Goal: Information Seeking & Learning: Learn about a topic

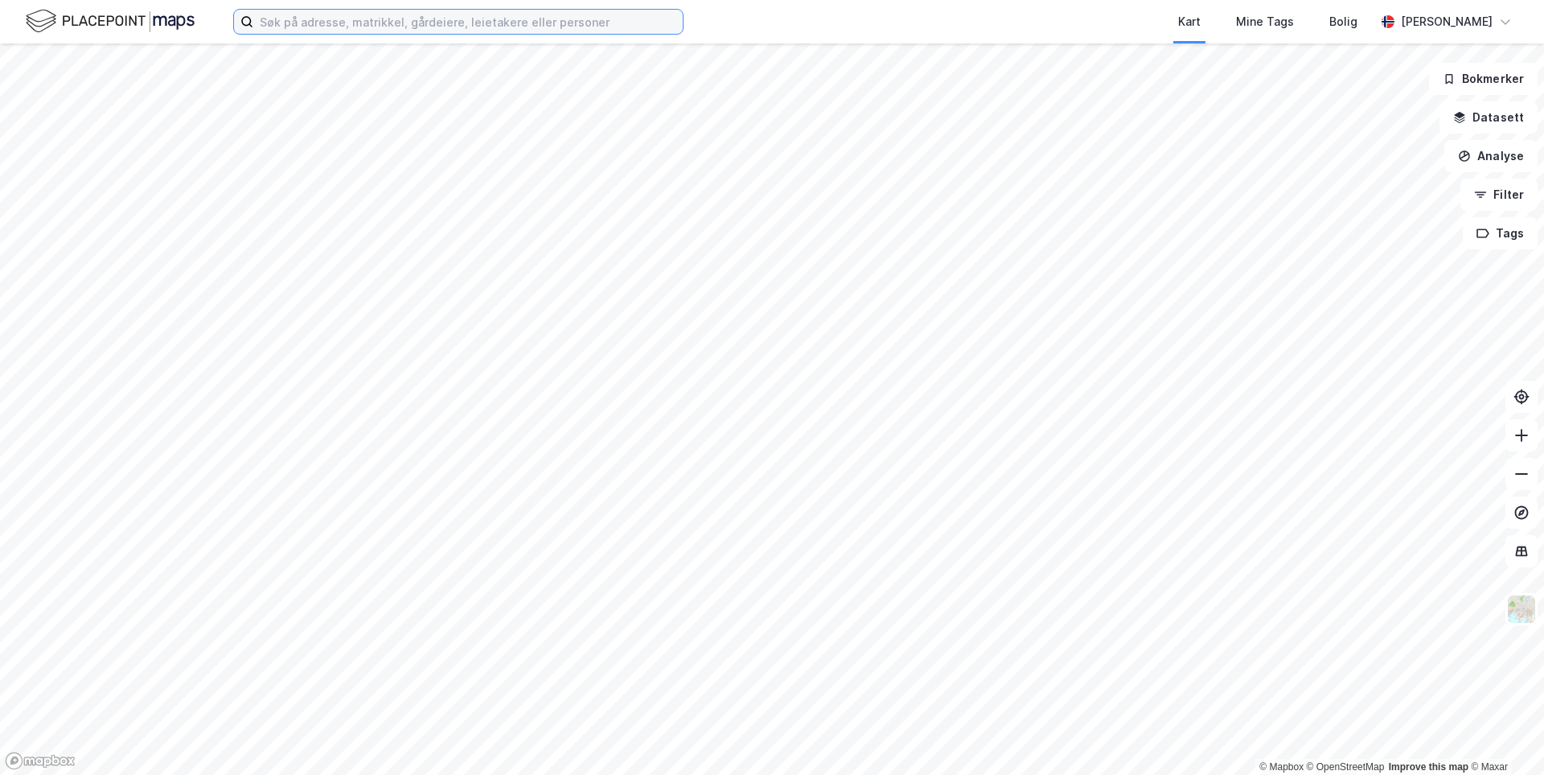
click at [307, 27] on input at bounding box center [468, 22] width 430 height 24
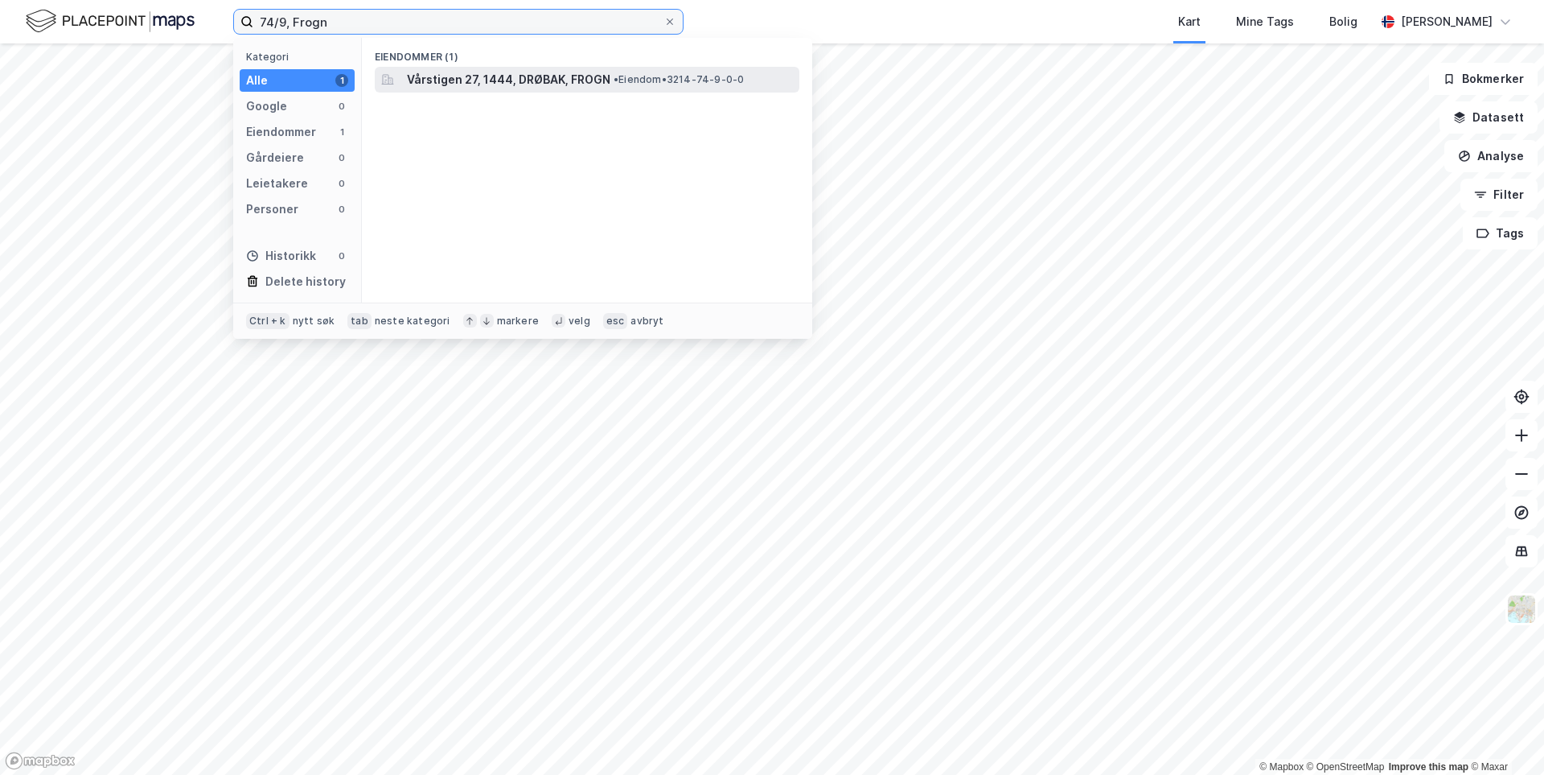
type input "74/9, Frogn"
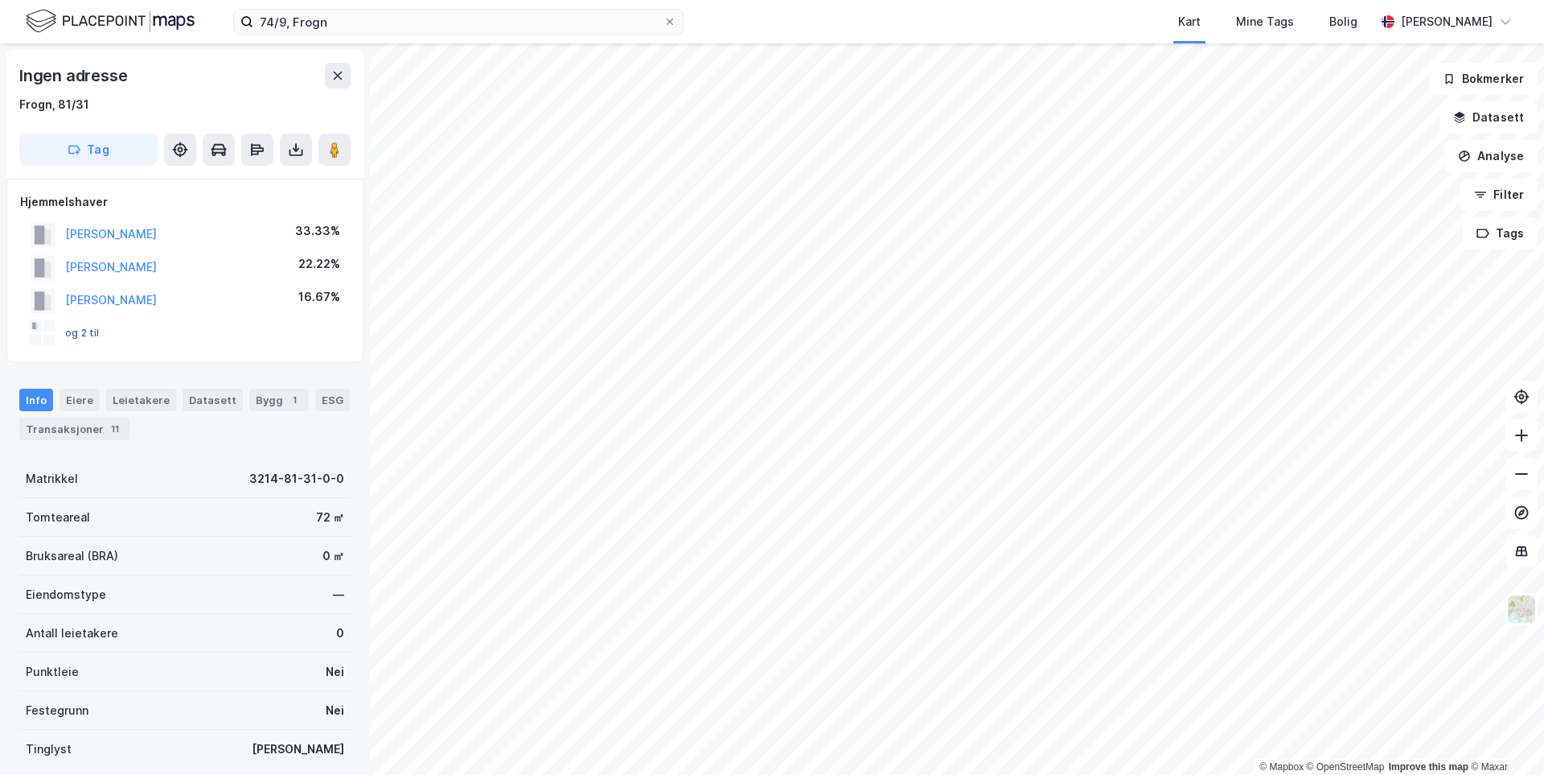
click at [0, 0] on button "og 2 til" at bounding box center [0, 0] width 0 height 0
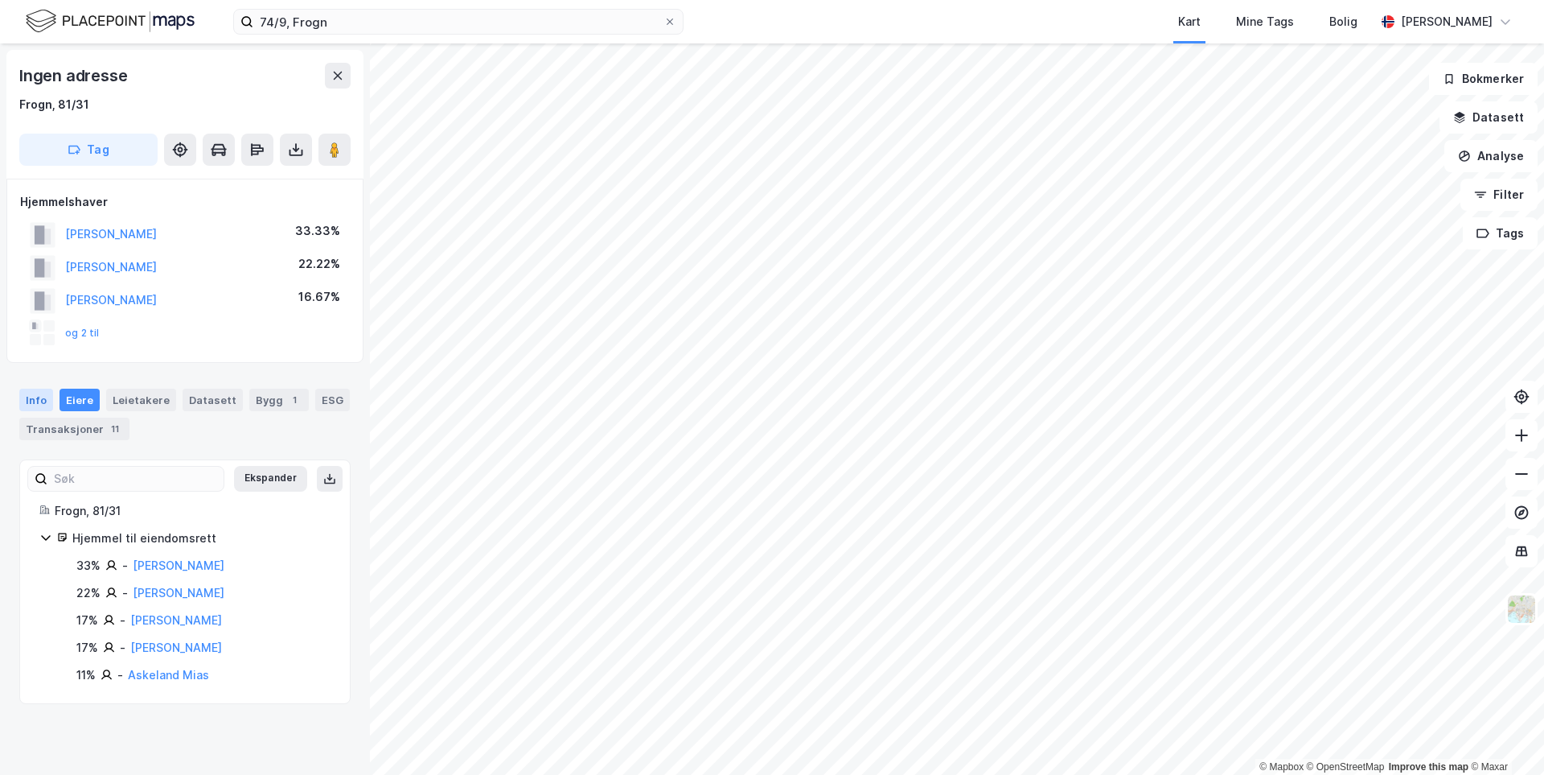
click at [24, 398] on div "Info" at bounding box center [36, 400] width 34 height 23
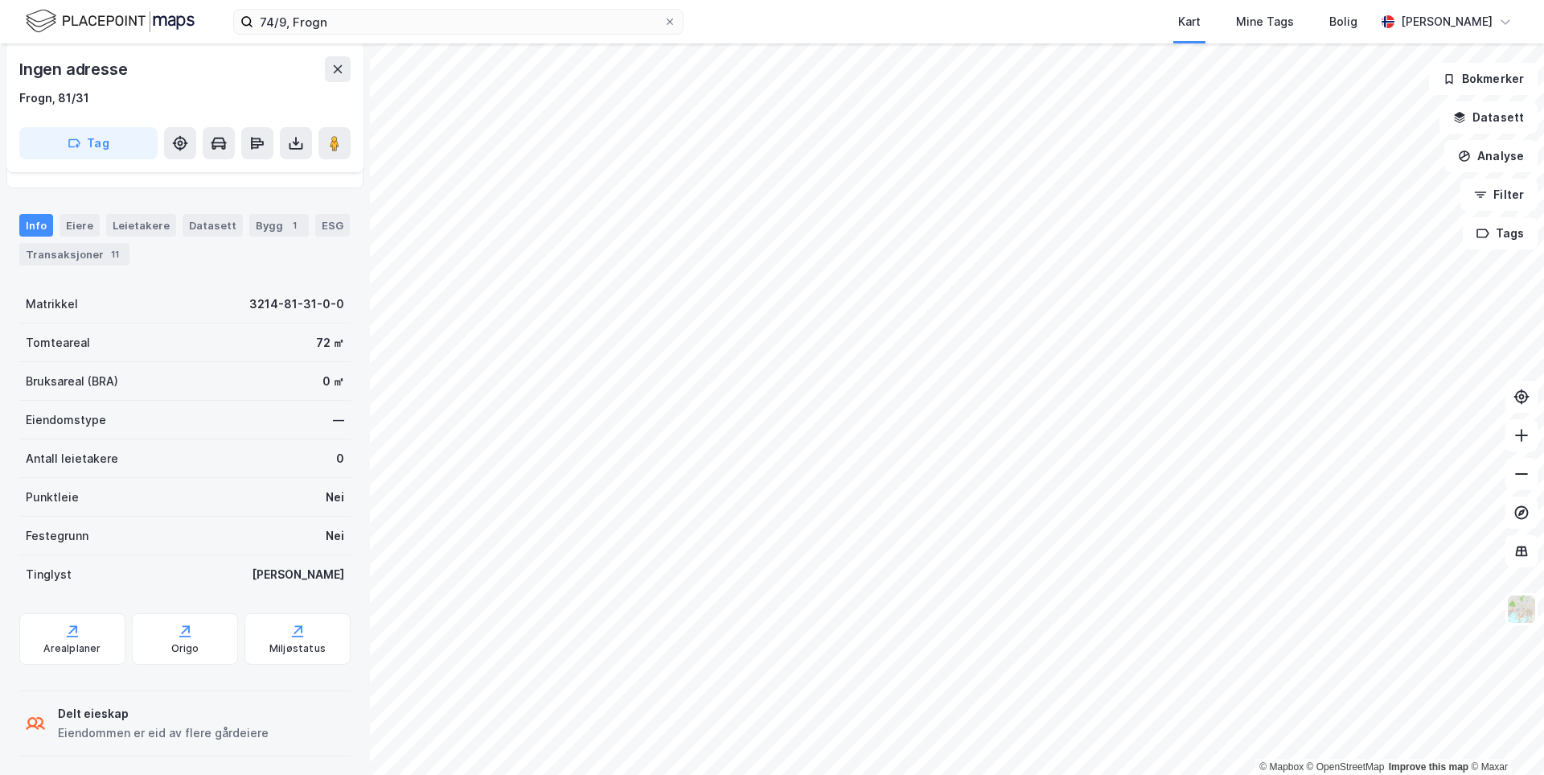
scroll to position [182, 0]
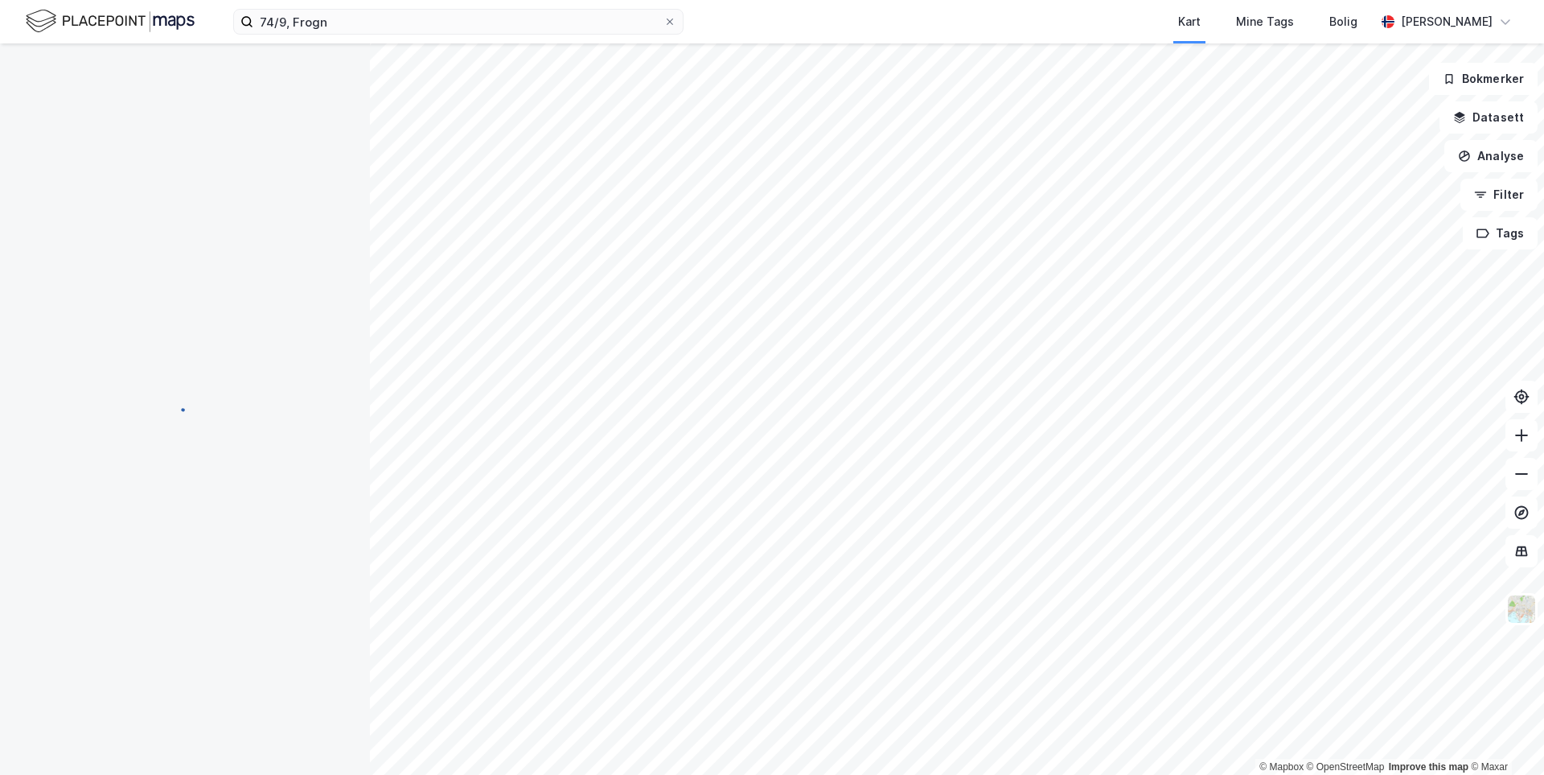
scroll to position [1, 0]
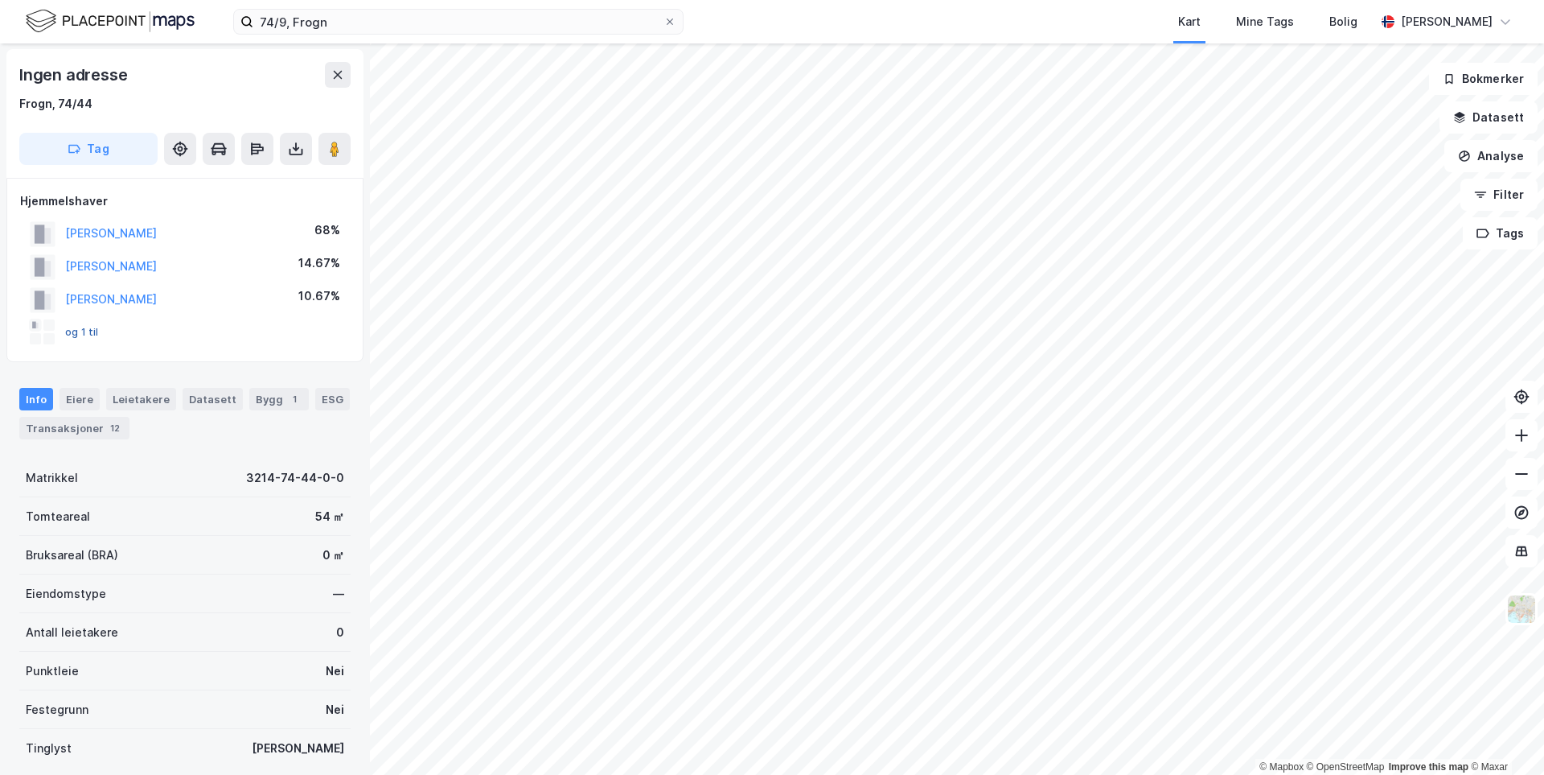
click at [0, 0] on button "og 1 til" at bounding box center [0, 0] width 0 height 0
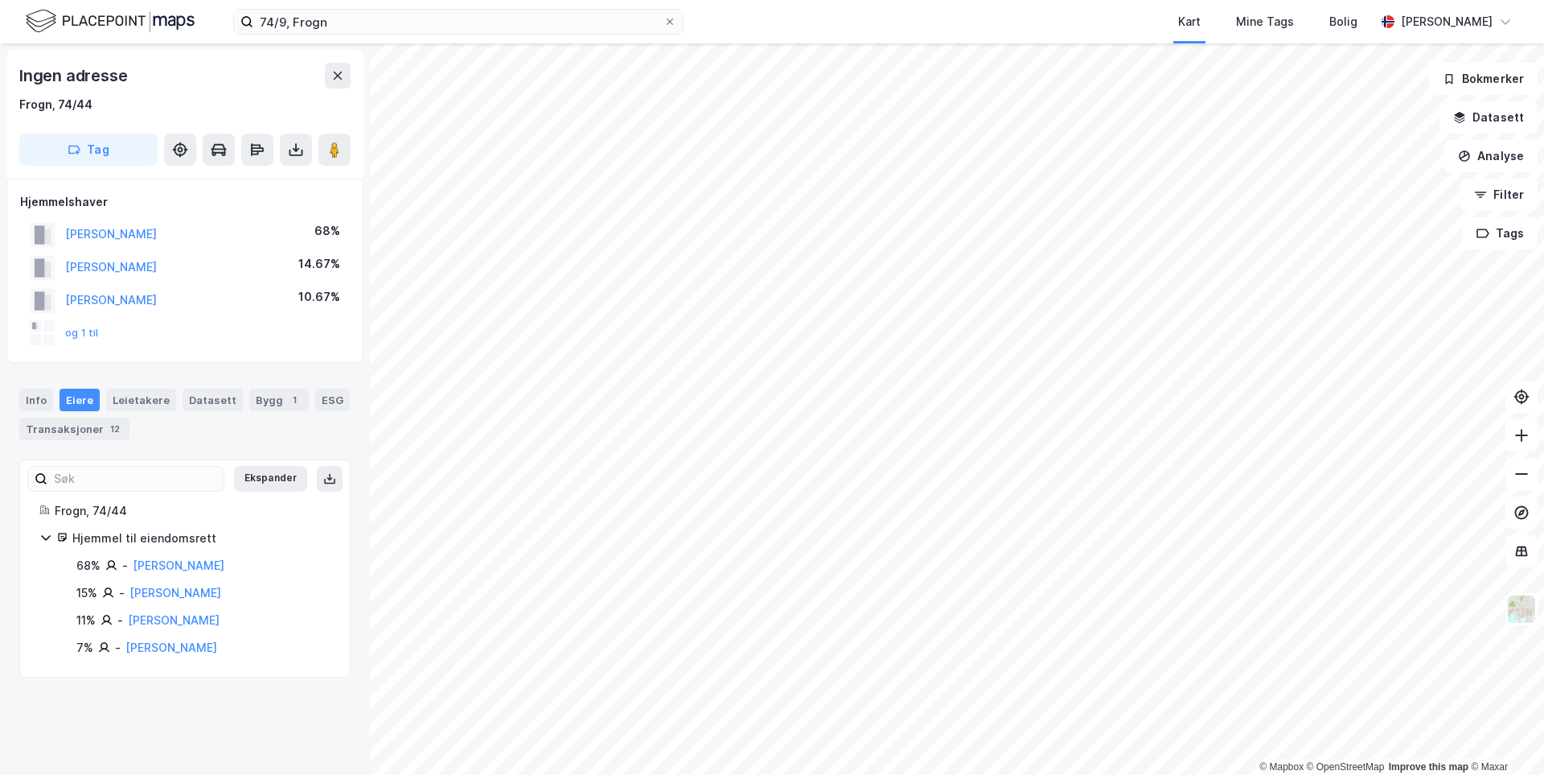
drag, startPoint x: 238, startPoint y: 652, endPoint x: 127, endPoint y: 655, distance: 111.1
click at [127, 655] on div "7% - [PERSON_NAME]" at bounding box center [203, 647] width 254 height 19
drag, startPoint x: 290, startPoint y: 660, endPoint x: 364, endPoint y: 650, distance: 74.7
click at [301, 660] on div "Ekspander Frogn, 74/44 Hjemmel til eiendomsrett 68% - [PERSON_NAME] 15% - [PERS…" at bounding box center [184, 568] width 331 height 218
click at [47, 404] on div "Info" at bounding box center [36, 400] width 34 height 23
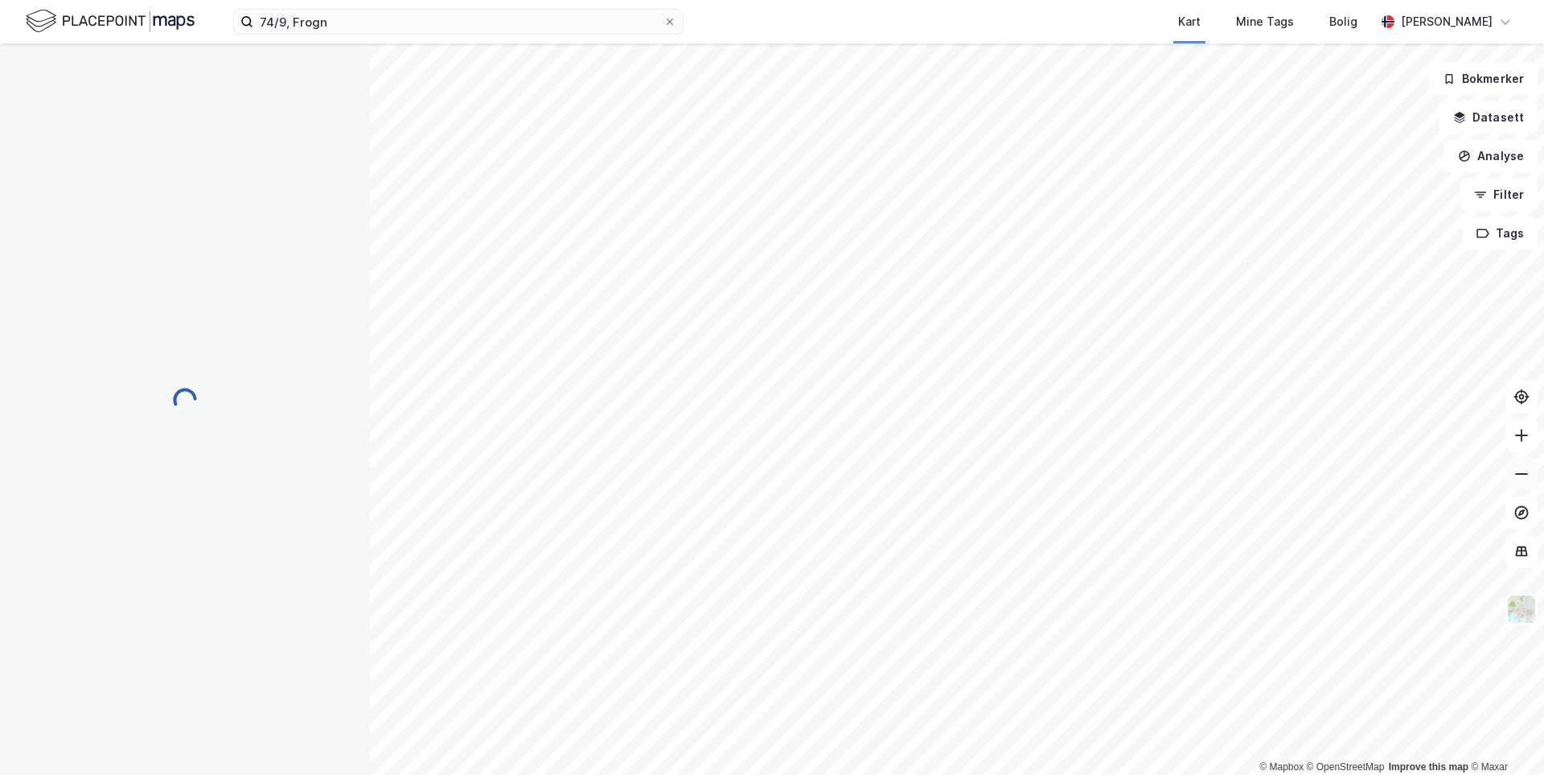
scroll to position [1, 0]
